Goal: Transaction & Acquisition: Purchase product/service

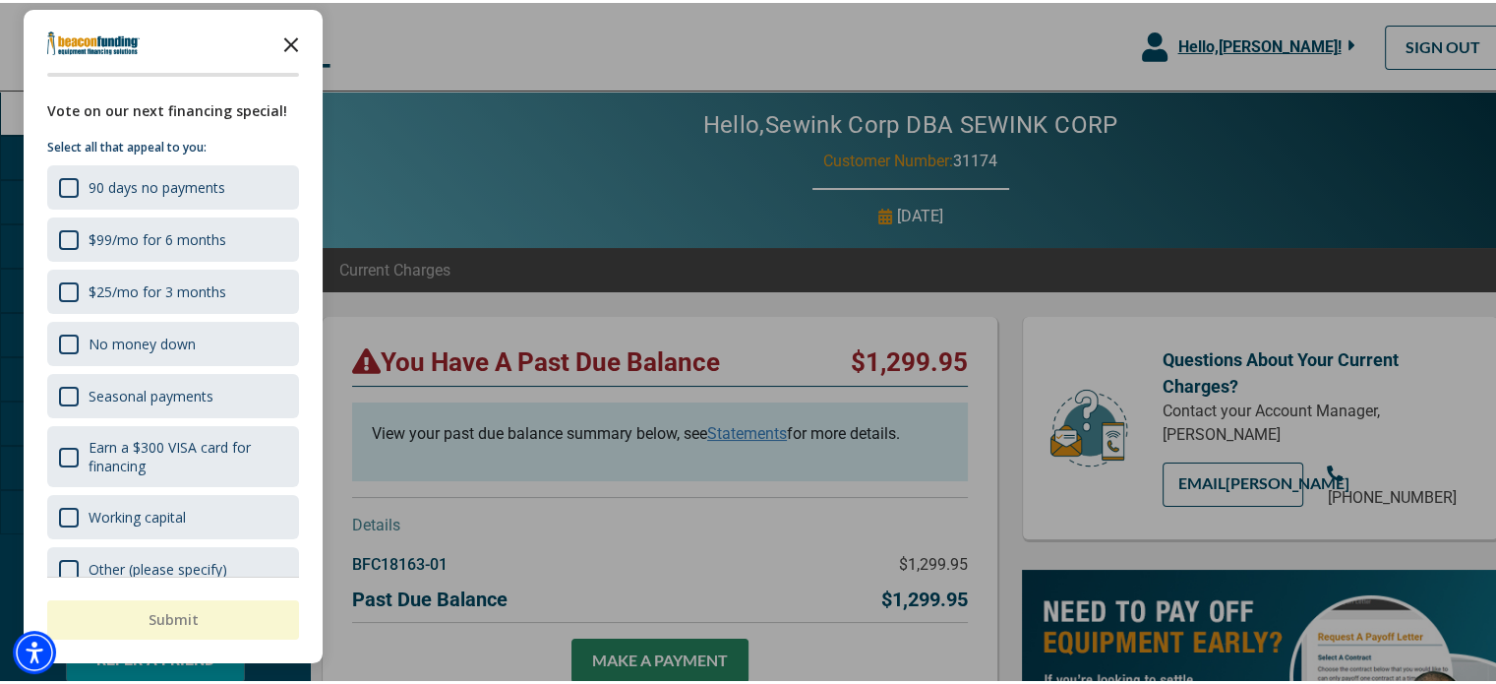
click at [288, 39] on polygon "Close the survey" at bounding box center [291, 41] width 15 height 15
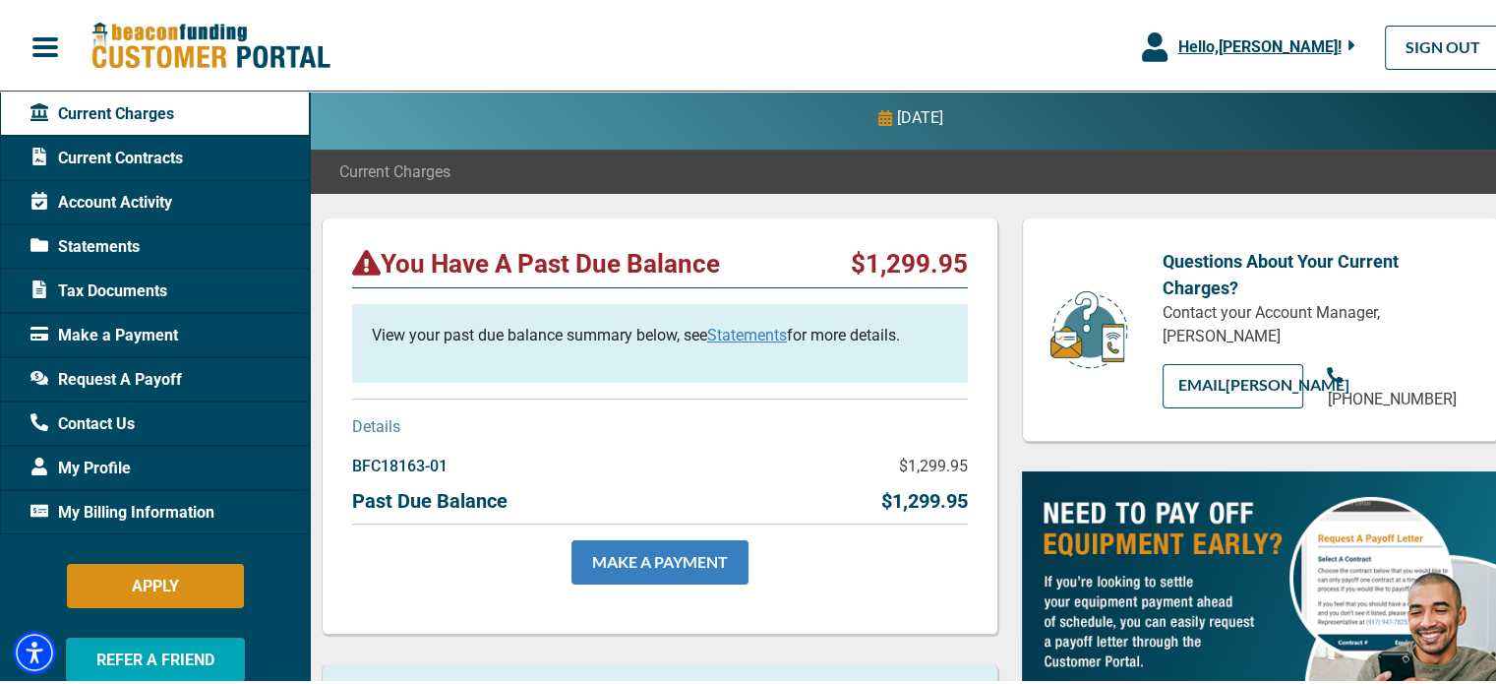
click at [673, 555] on link "MAKE A PAYMENT" at bounding box center [660, 559] width 177 height 44
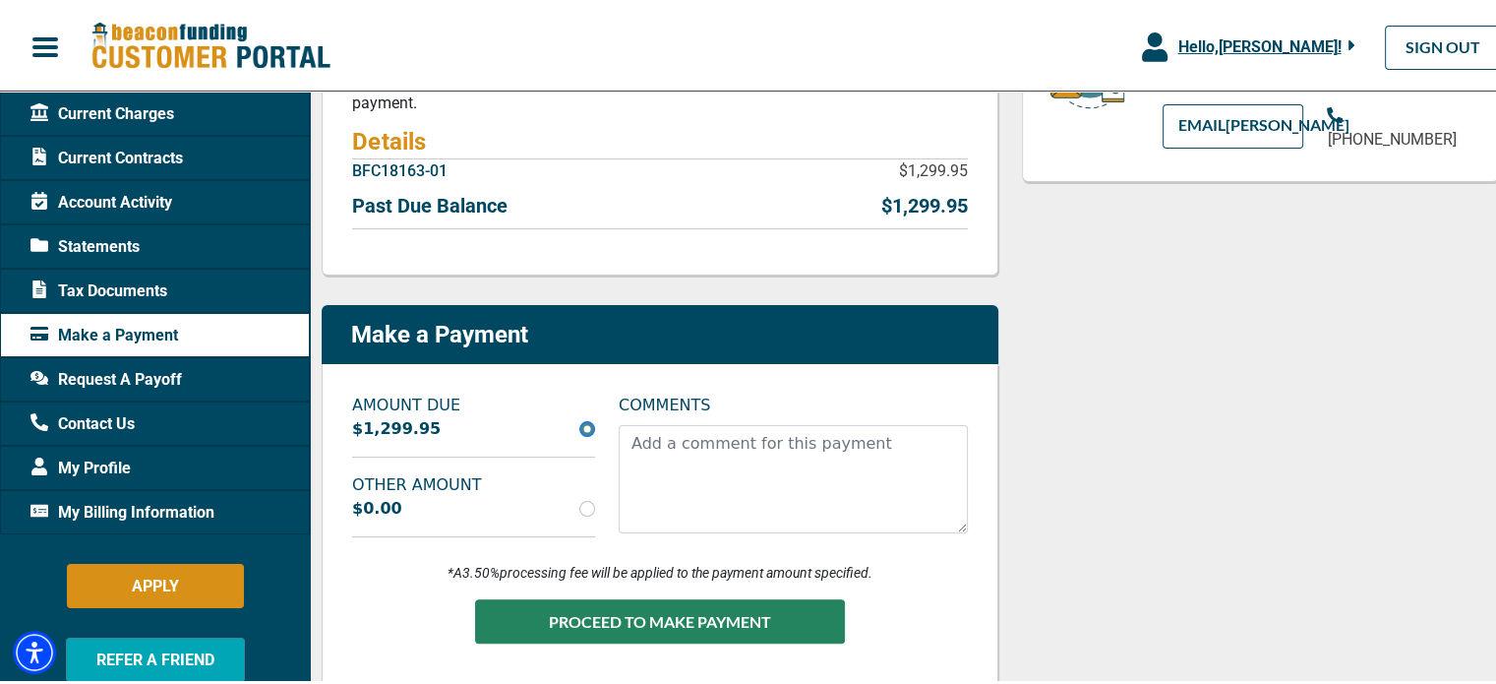
scroll to position [394, 0]
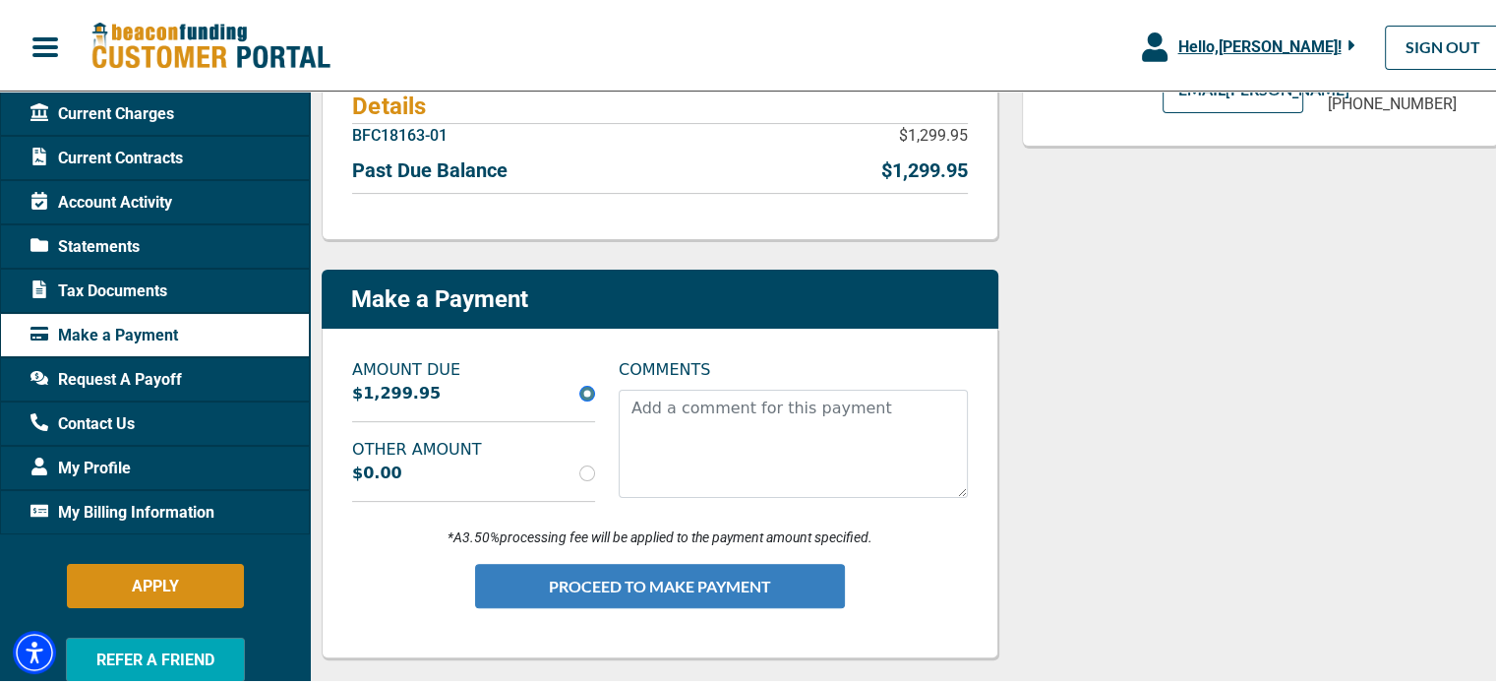
click at [732, 575] on button "PROCEED TO MAKE PAYMENT" at bounding box center [660, 583] width 370 height 44
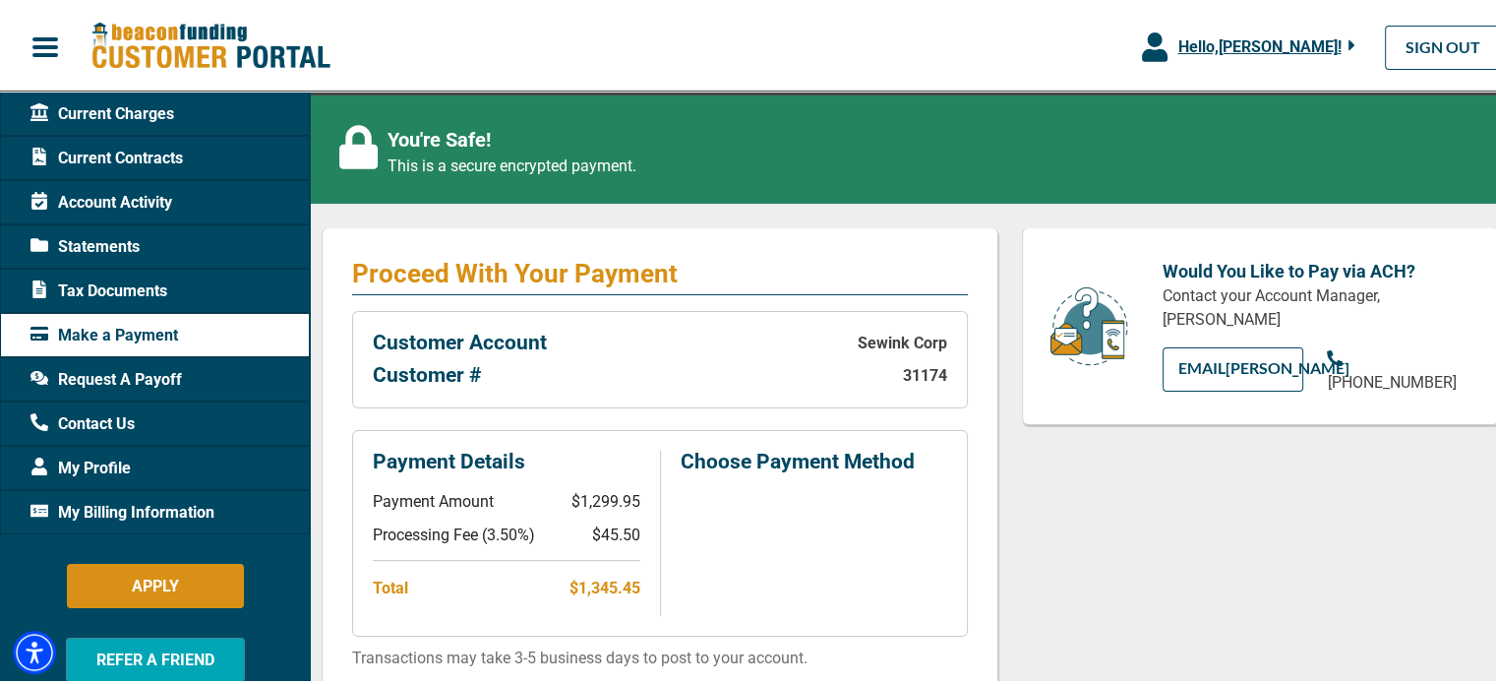
scroll to position [295, 0]
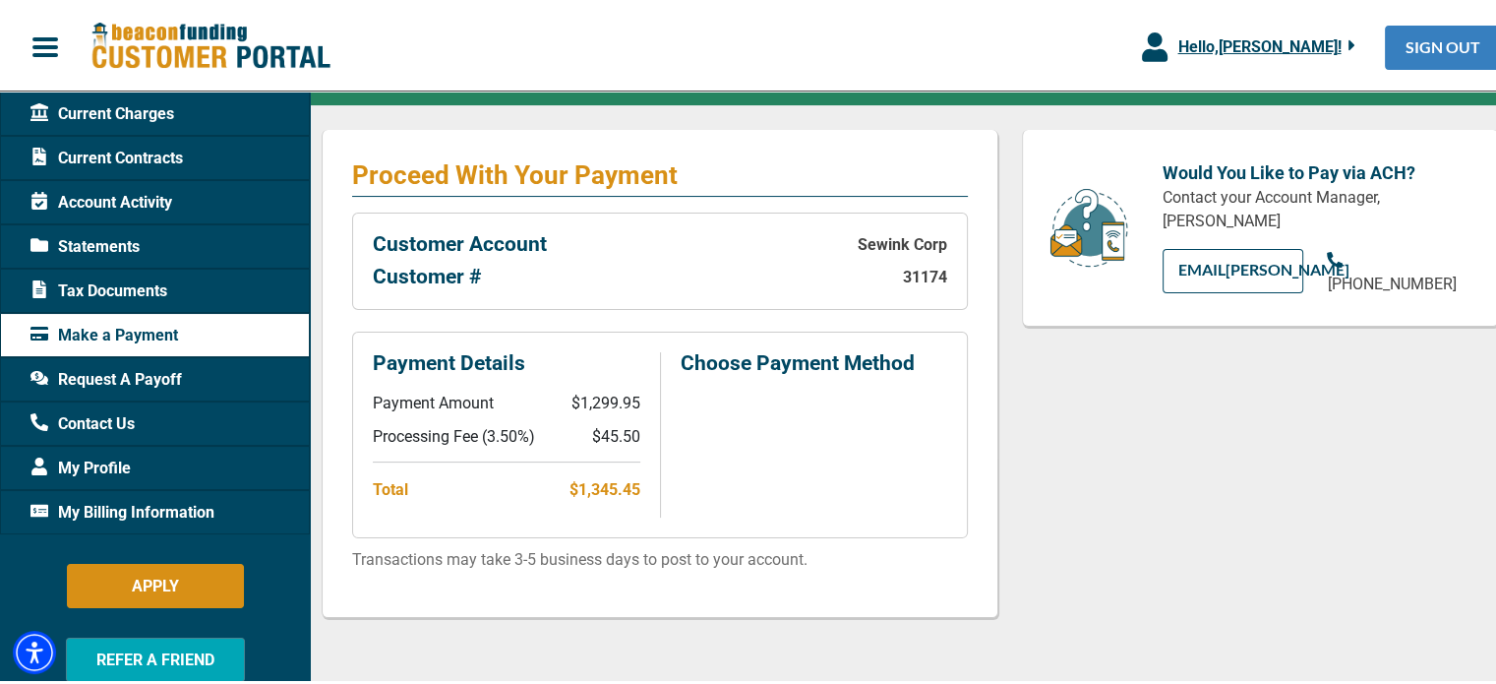
click at [1414, 47] on link "SIGN OUT" at bounding box center [1443, 45] width 116 height 44
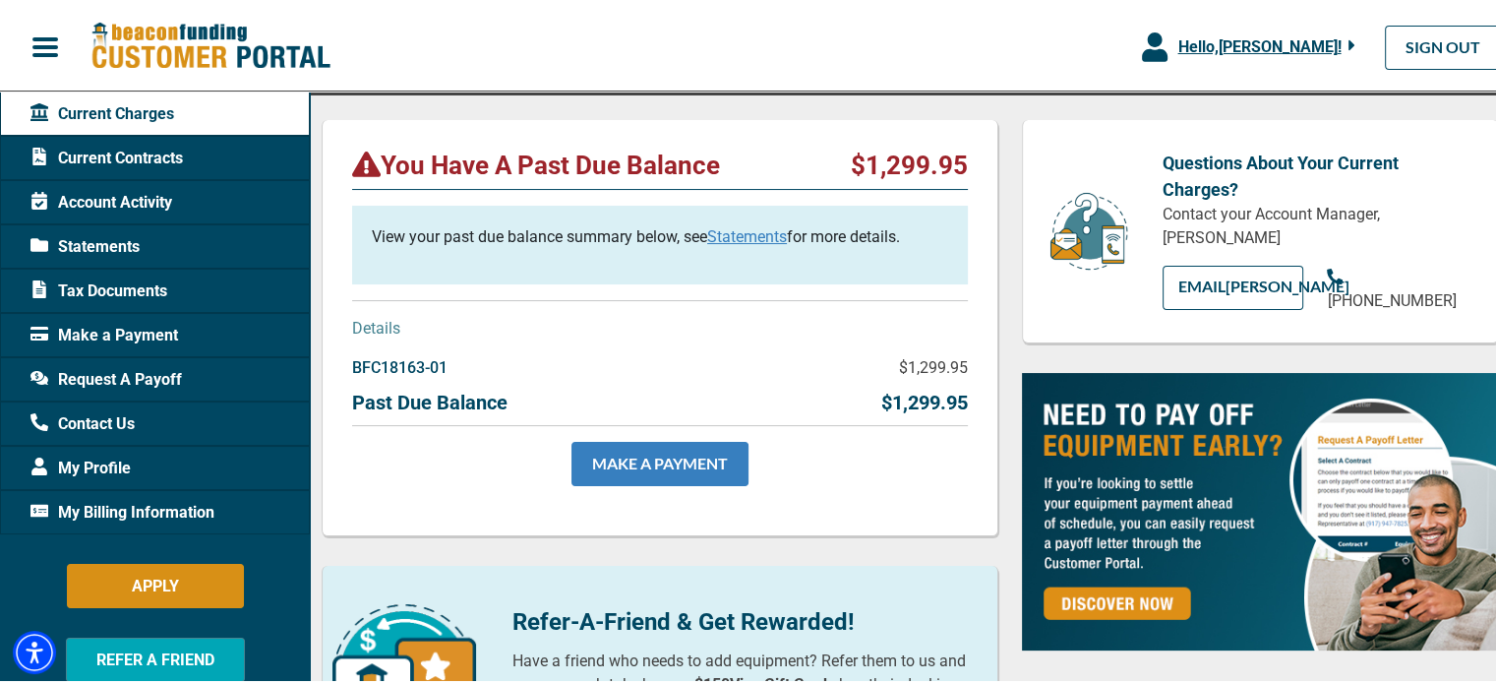
click at [658, 472] on link "MAKE A PAYMENT" at bounding box center [660, 461] width 177 height 44
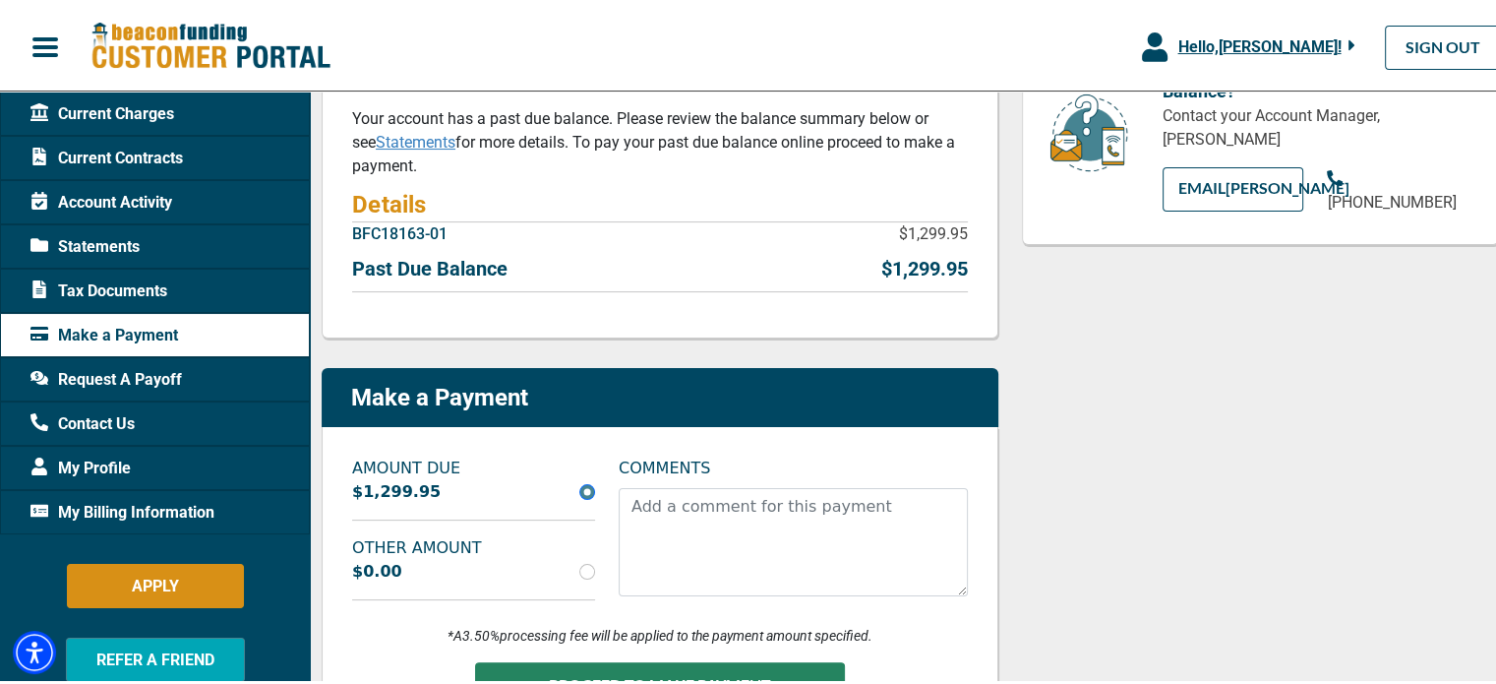
scroll to position [492, 0]
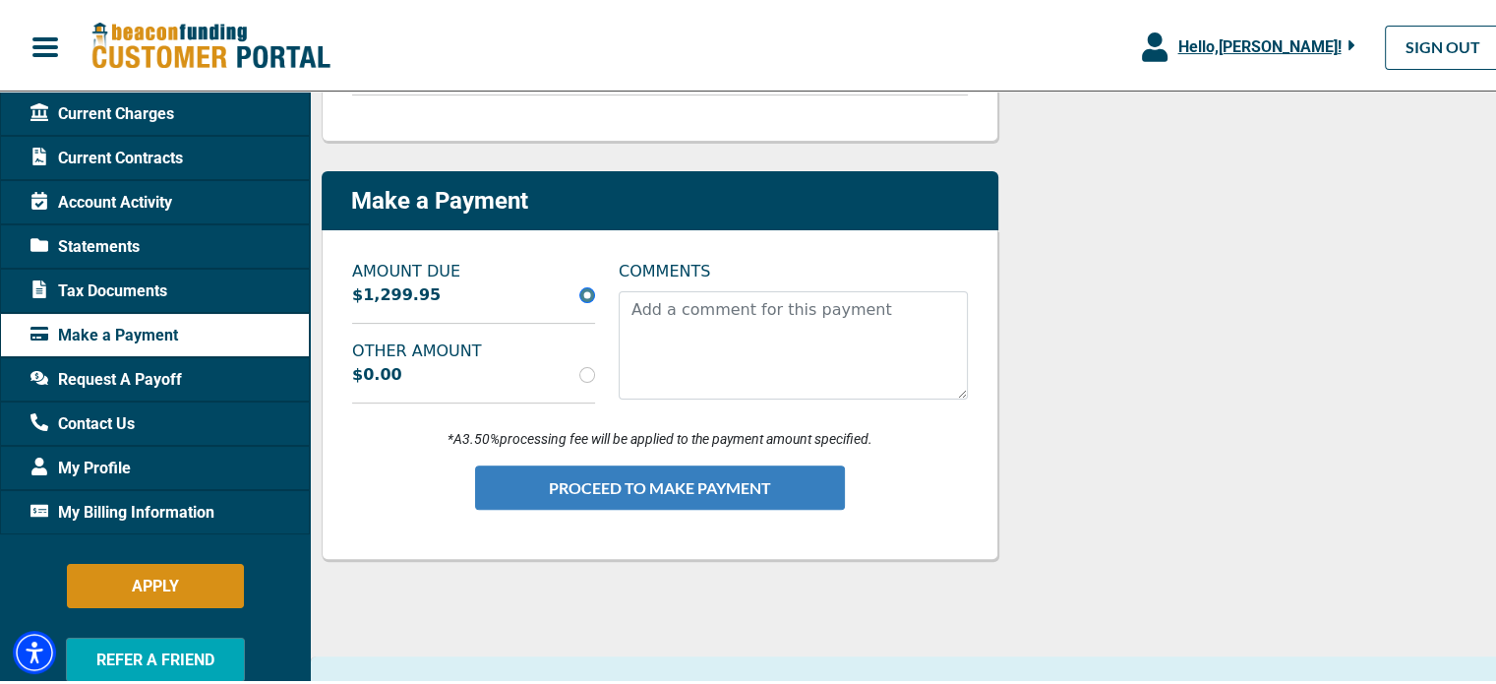
click at [653, 487] on button "PROCEED TO MAKE PAYMENT" at bounding box center [660, 484] width 370 height 44
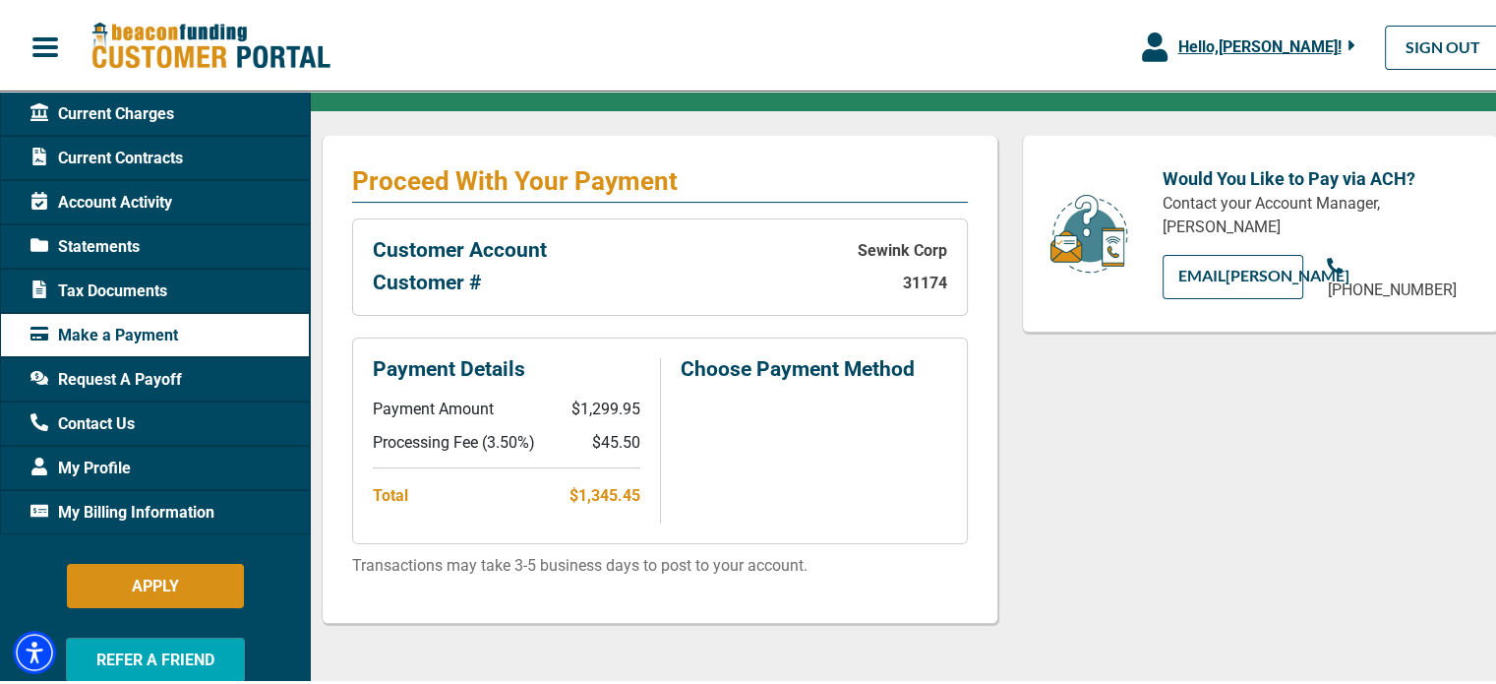
scroll to position [295, 0]
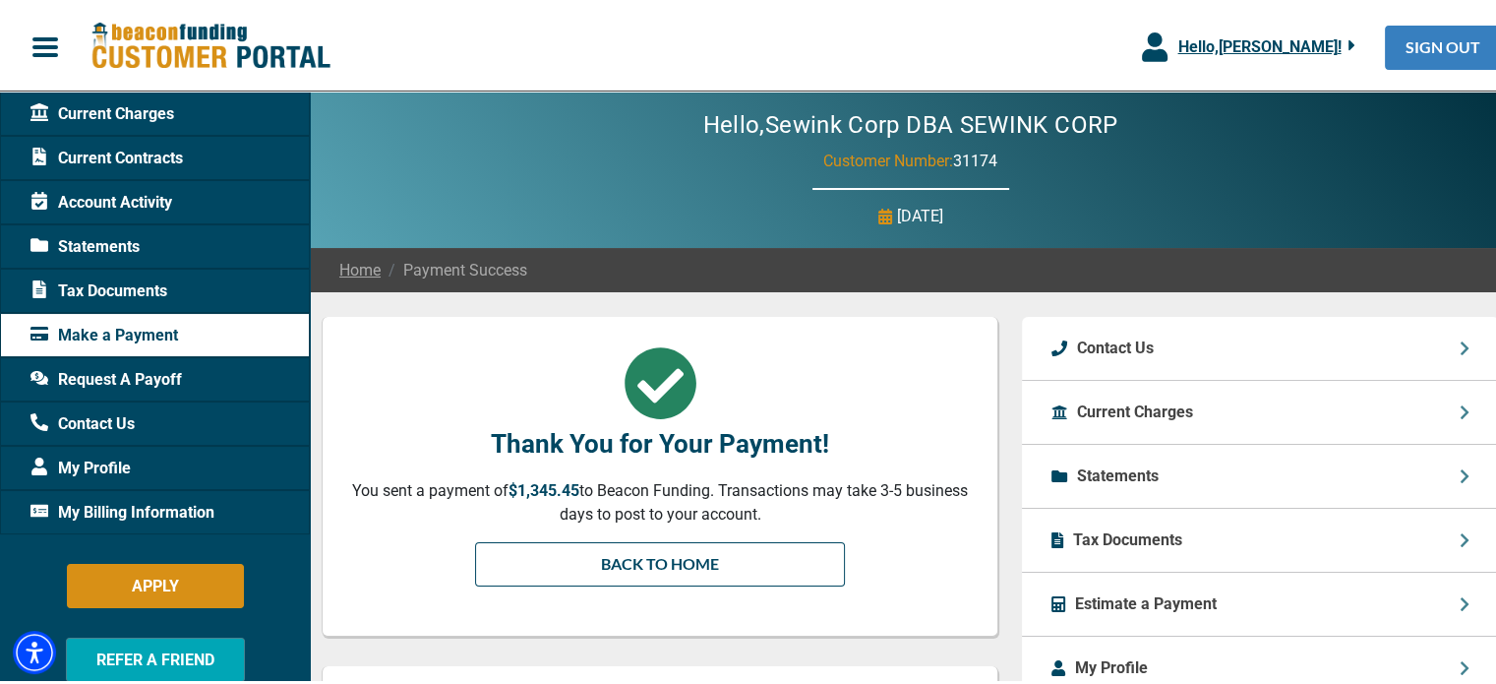
click at [1442, 34] on link "SIGN OUT" at bounding box center [1443, 45] width 116 height 44
